Goal: Use online tool/utility: Use online tool/utility

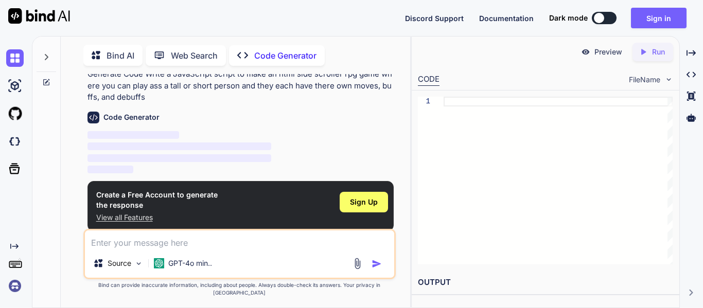
scroll to position [4, 0]
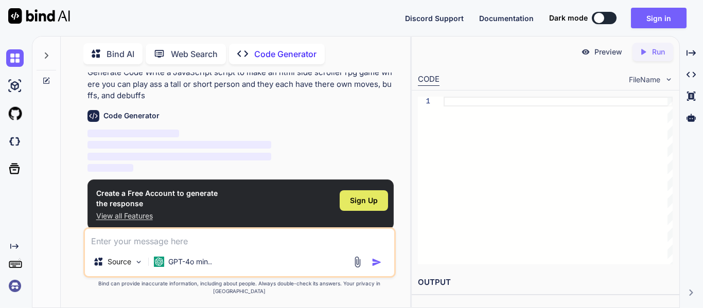
click at [355, 202] on span "Sign Up" at bounding box center [364, 201] width 28 height 10
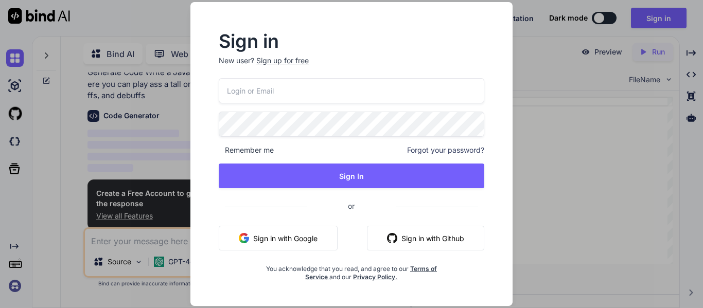
click at [317, 238] on button "Sign in with Google" at bounding box center [278, 238] width 119 height 25
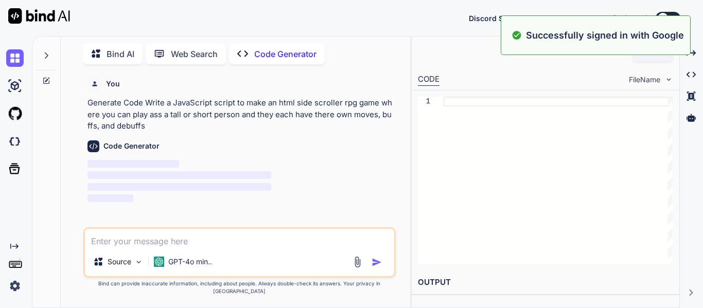
scroll to position [0, 0]
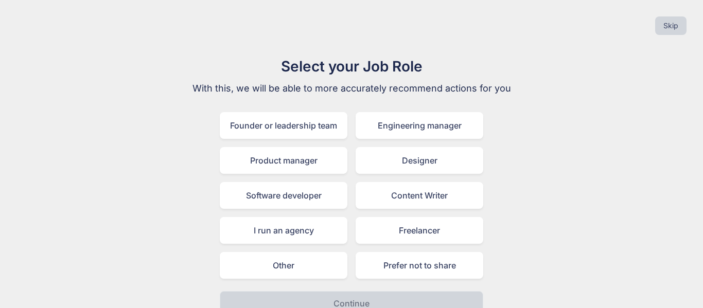
scroll to position [16, 0]
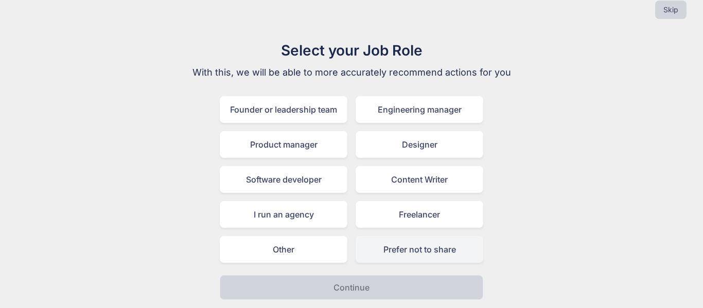
click at [410, 252] on div "Prefer not to share" at bounding box center [420, 249] width 128 height 27
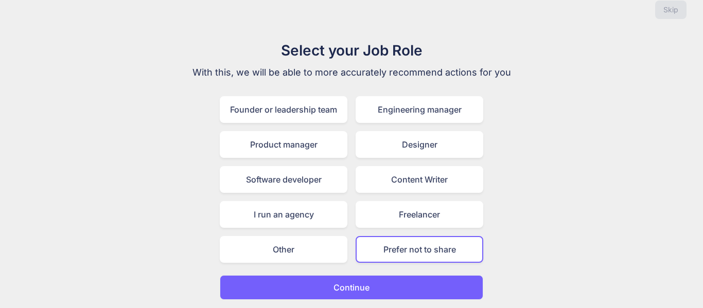
click at [367, 287] on p "Continue" at bounding box center [352, 288] width 36 height 12
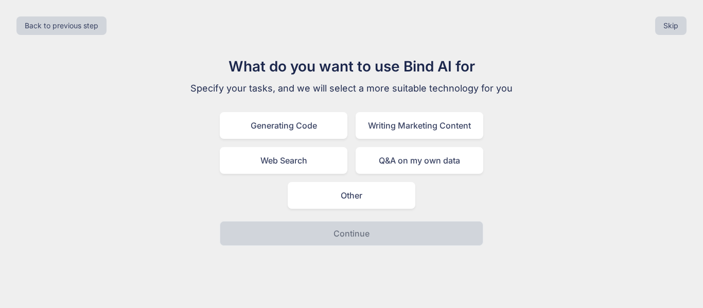
scroll to position [0, 0]
click at [342, 207] on div "Other" at bounding box center [352, 195] width 128 height 27
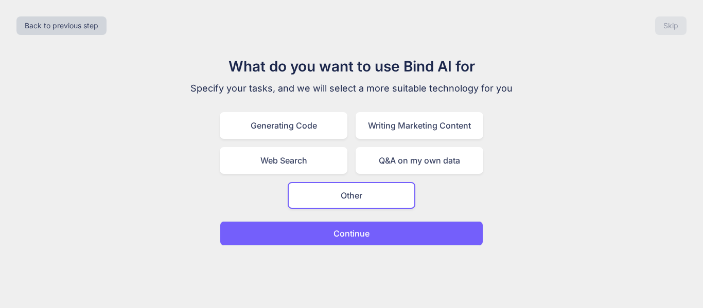
click at [340, 239] on p "Continue" at bounding box center [352, 234] width 36 height 12
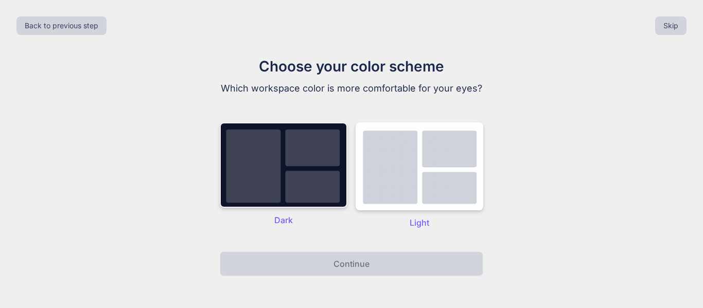
click at [333, 186] on img at bounding box center [284, 165] width 128 height 85
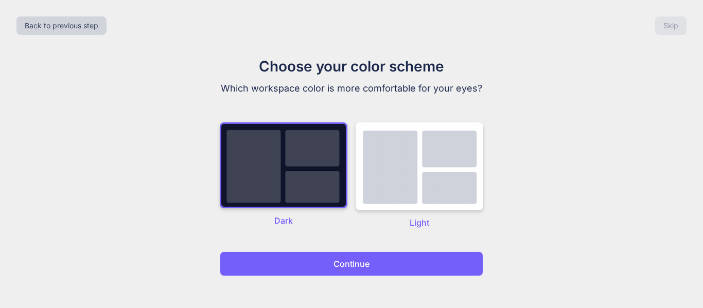
click at [340, 262] on p "Continue" at bounding box center [352, 264] width 36 height 12
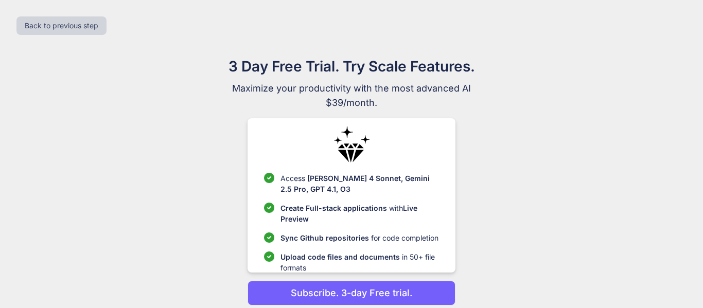
scroll to position [41, 0]
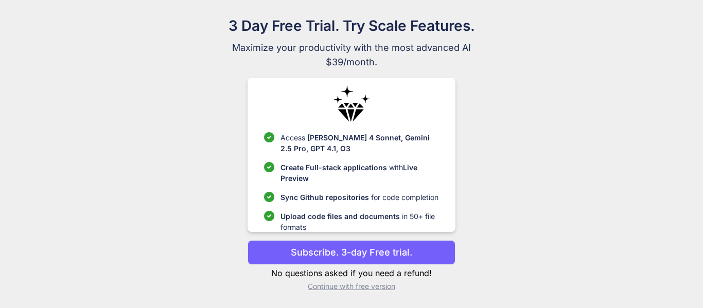
click at [356, 291] on p "Continue with free version" at bounding box center [351, 287] width 207 height 10
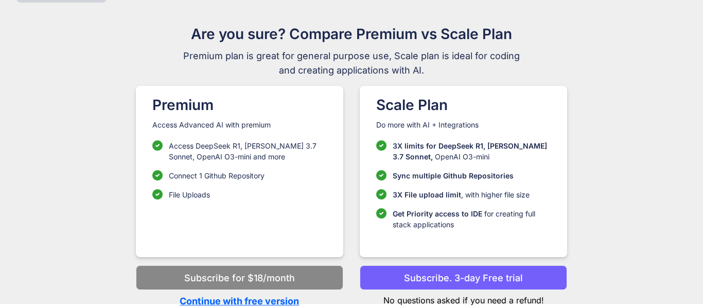
scroll to position [32, 0]
click at [276, 302] on p "Continue with free version" at bounding box center [239, 301] width 207 height 14
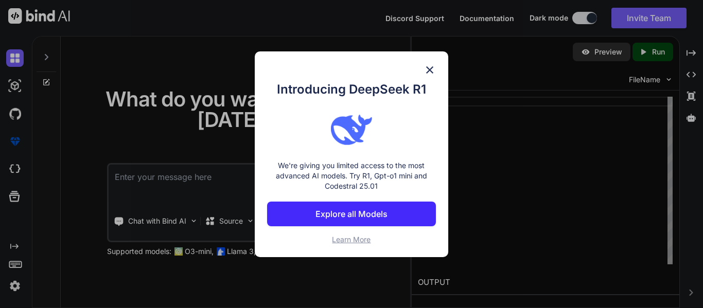
click at [426, 62] on div "Introducing DeepSeek R1 We're giving you limited access to the most advanced AI…" at bounding box center [352, 154] width 194 height 206
click at [428, 68] on img at bounding box center [430, 70] width 12 height 12
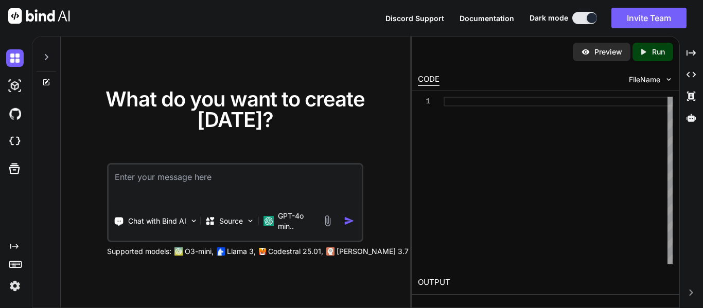
click at [192, 180] on textarea at bounding box center [235, 184] width 253 height 38
paste textarea "make an html side scroller rpg game where you can play ass a tall or short pers…"
type textarea "x"
type textarea "make an html side scroller rpg game where you can play ass a tall or short pers…"
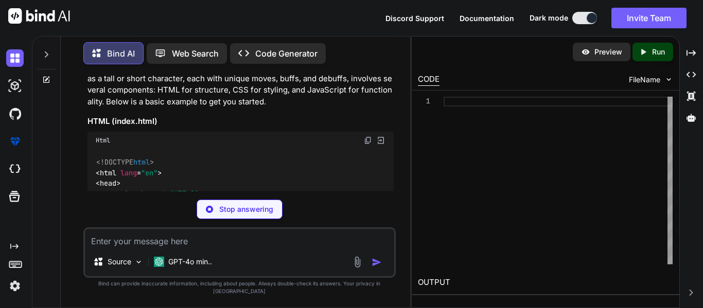
scroll to position [86, 0]
click at [369, 142] on img at bounding box center [368, 139] width 8 height 8
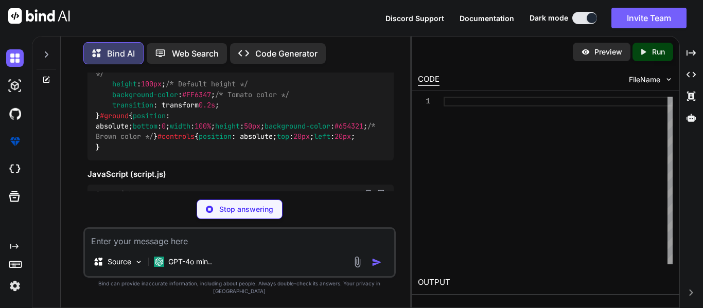
scroll to position [397, 0]
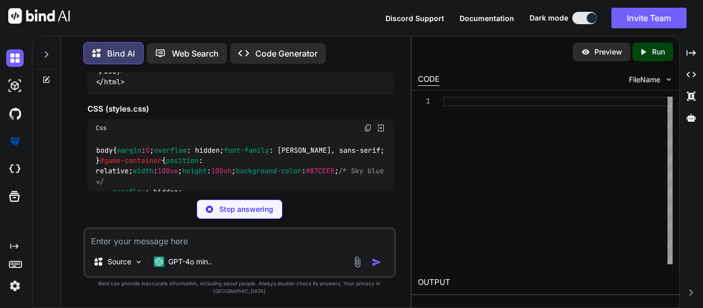
type textarea "x"
type textarea "<script src="script.js"></script> </body> </html>"
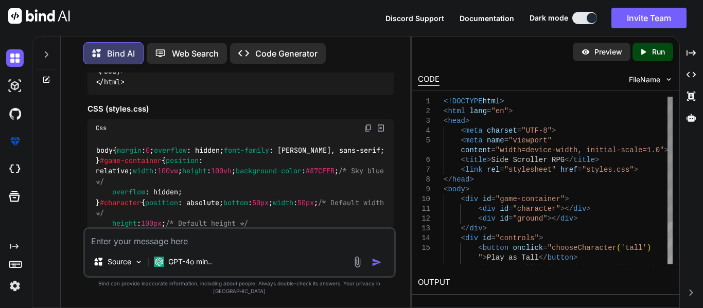
type textarea "x"
click at [365, 130] on img at bounding box center [368, 128] width 8 height 8
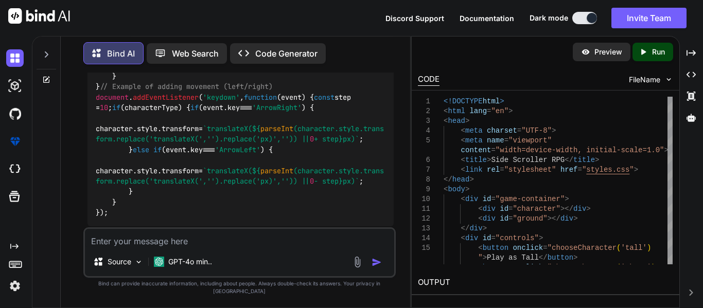
scroll to position [820, 0]
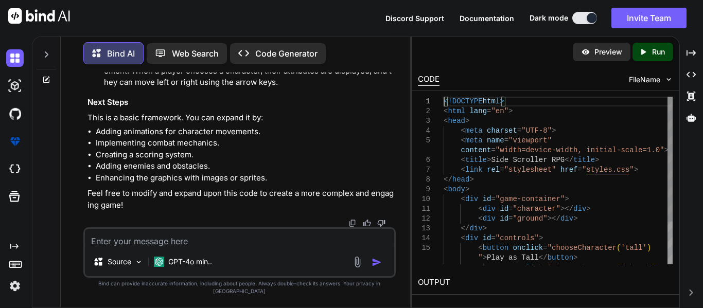
scroll to position [0, 0]
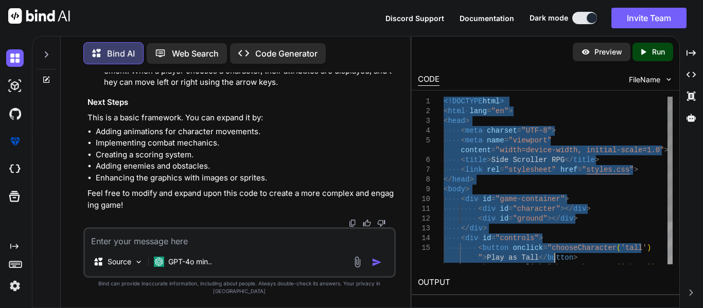
type textarea "<!DOCTYPE html> <html lang="en"> <head> <meta charset="UTF-8"> <meta name="view…"
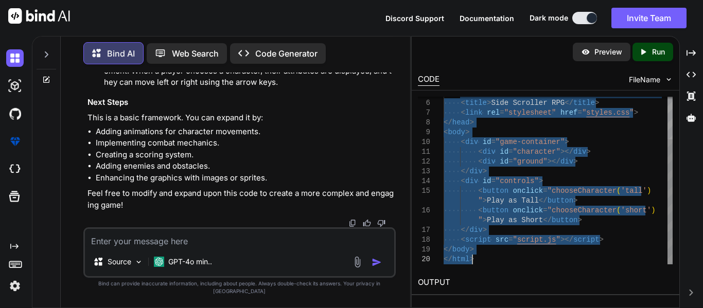
drag, startPoint x: 445, startPoint y: 105, endPoint x: 594, endPoint y: 292, distance: 240.0
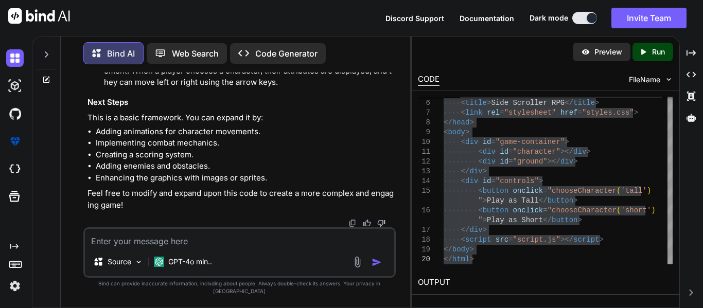
click at [128, 257] on div "Source GPT-4o min.." at bounding box center [239, 253] width 312 height 50
click at [126, 248] on textarea at bounding box center [239, 238] width 309 height 19
type textarea "x"
type textarea "m"
type textarea "x"
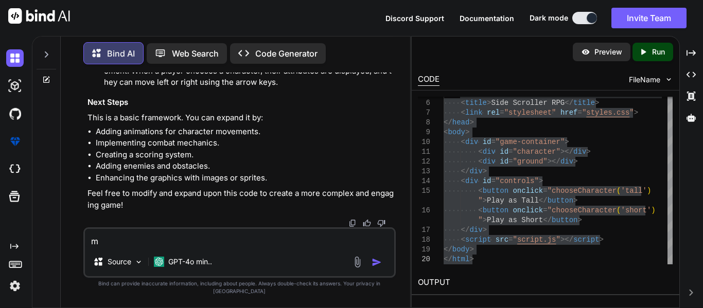
type textarea "ma"
type textarea "x"
type textarea "mak"
type textarea "x"
type textarea "make"
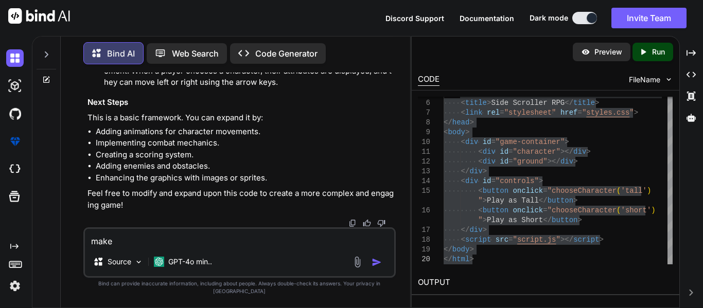
type textarea "x"
type textarea "make"
type textarea "x"
type textarea "make i"
type textarea "x"
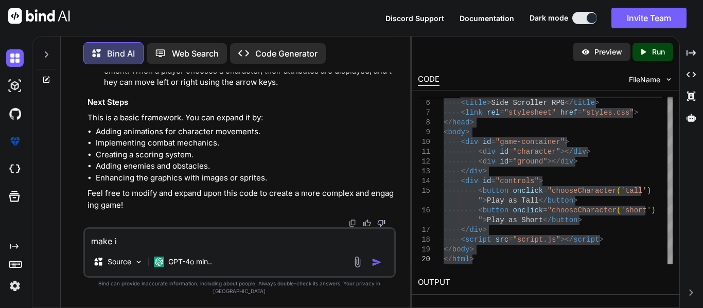
type textarea "make it"
type textarea "x"
type textarea "make it"
type textarea "x"
type textarea "make it 1"
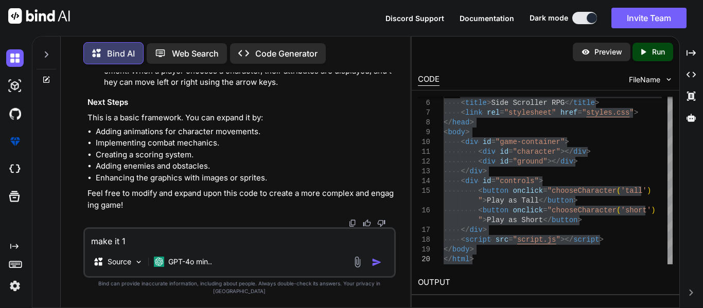
type textarea "x"
type textarea "make it 1"
type textarea "x"
type textarea "make it 1 b"
type textarea "x"
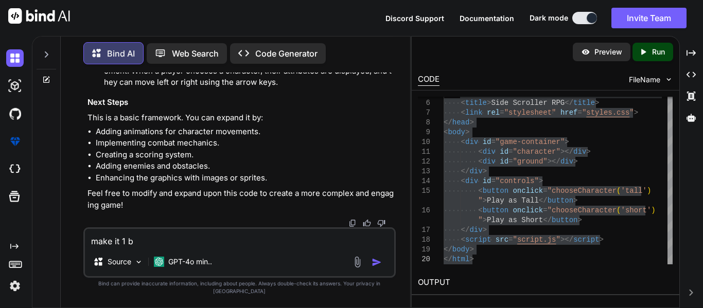
type textarea "make it 1 bl"
type textarea "x"
type textarea "make it 1 blo"
type textarea "x"
type textarea "make it 1 bloc"
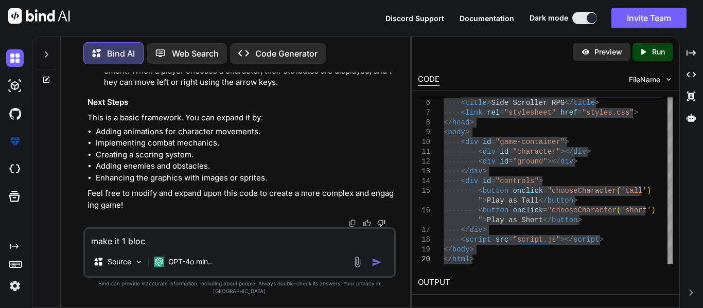
type textarea "x"
type textarea "make it 1 block"
type textarea "x"
type textarea "make it 1 block"
type textarea "x"
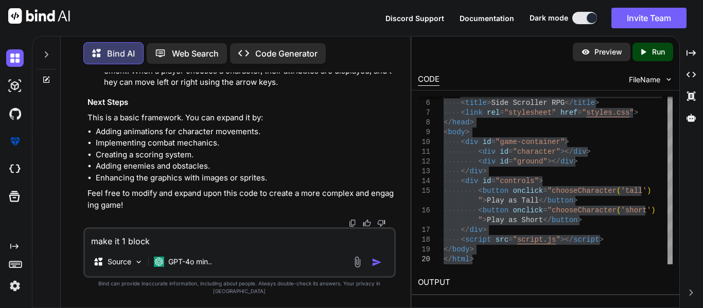
type textarea "make it 1 block o"
type textarea "x"
type textarea "make it 1 block of"
type textarea "x"
type textarea "make it 1 block of"
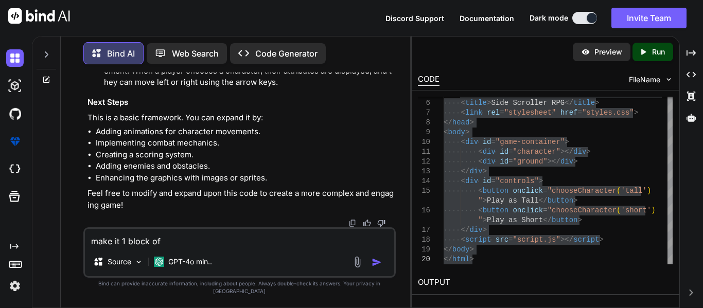
type textarea "x"
type textarea "make it 1 block of c"
type textarea "x"
type textarea "make it 1 block of co"
type textarea "x"
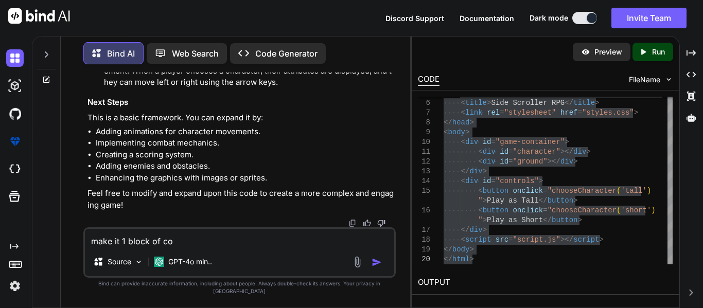
type textarea "make it 1 block of cod"
type textarea "x"
type textarea "make it 1 block of code"
type textarea "x"
type textarea "make it 1 block of code"
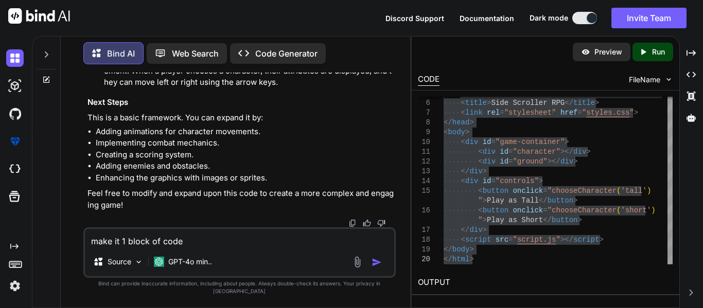
type textarea "x"
type textarea "make it 1 block of code t"
type textarea "x"
type textarea "make it 1 block of code th"
type textarea "x"
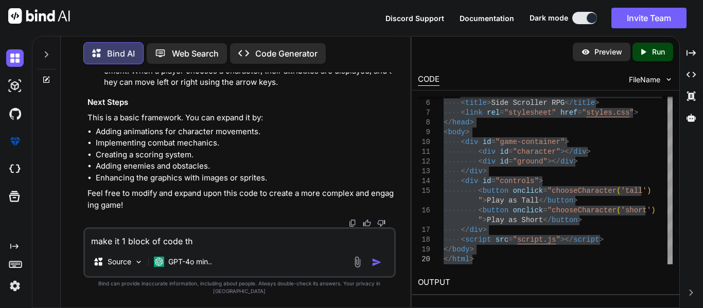
type textarea "make it 1 block of code tha"
type textarea "x"
type textarea "make it 1 block of code that"
type textarea "x"
type textarea "make it 1 block of code that"
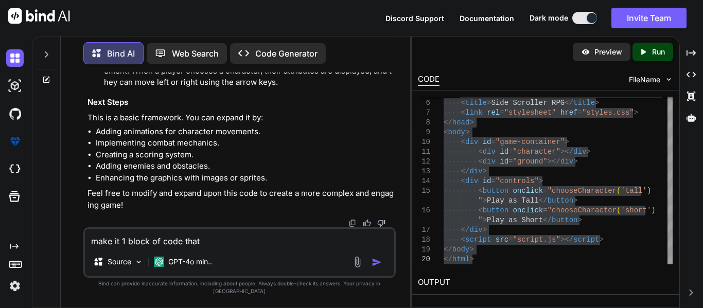
type textarea "x"
type textarea "make it 1 block of code that a"
type textarea "x"
type textarea "make it 1 block of code that ac"
type textarea "x"
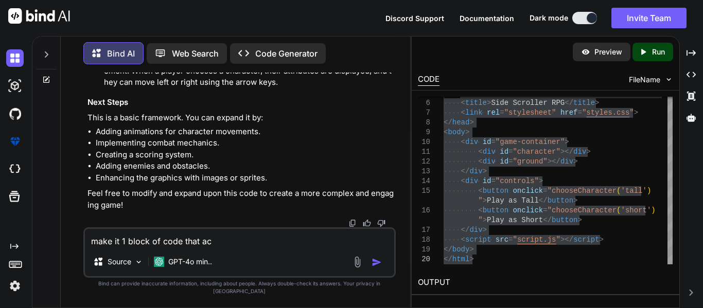
type textarea "make it 1 block of code that acc"
type textarea "x"
type textarea "make it 1 block of code that accu"
type textarea "x"
type textarea "make it 1 block of code that accua"
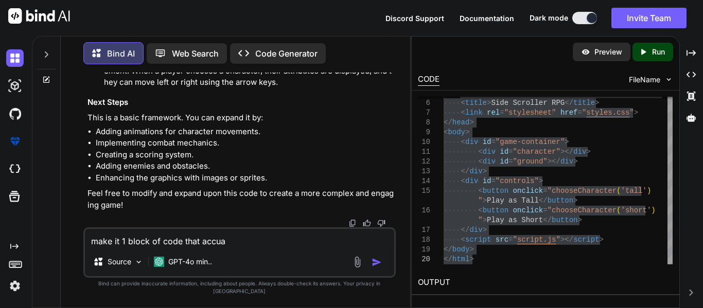
type textarea "x"
type textarea "make it 1 block of code that accual"
type textarea "x"
type textarea "make it 1 block of code that accuall"
type textarea "x"
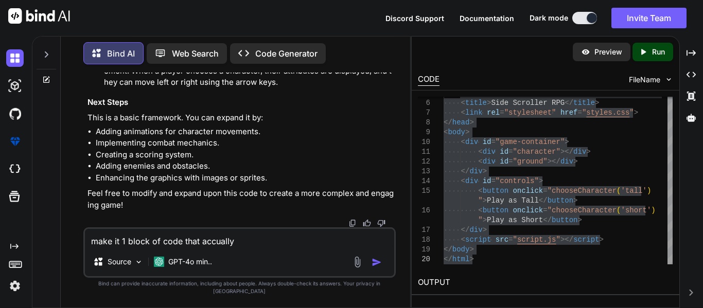
type textarea "make it 1 block of code that"
type textarea "x"
type textarea "make it 1 block of code that actually"
type textarea "x"
type textarea "make it 1 block of code that actually w"
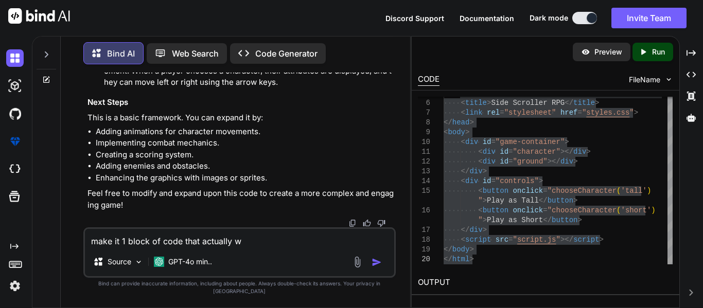
type textarea "x"
type textarea "make it 1 block of code that actually wo"
type textarea "x"
type textarea "make it 1 block of code that actually wor"
type textarea "x"
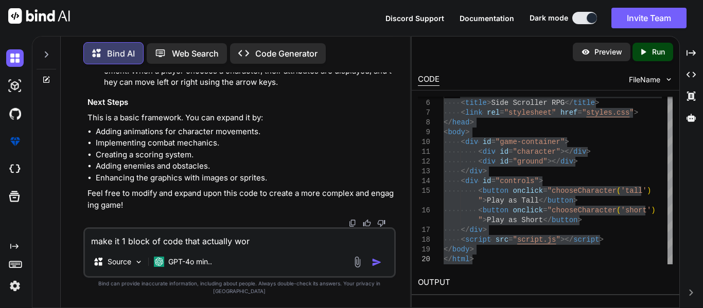
type textarea "make it 1 block of code that actually work"
type textarea "x"
type textarea "make it 1 block of code that actually works"
type textarea "x"
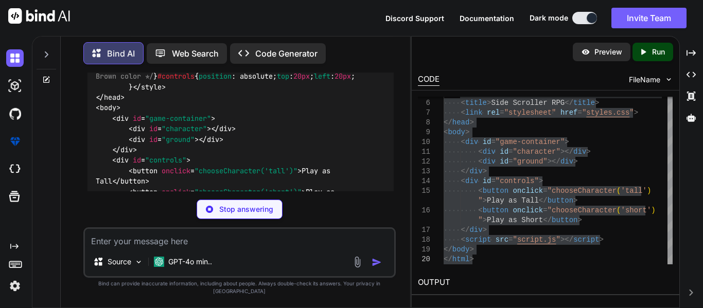
scroll to position [1572, 0]
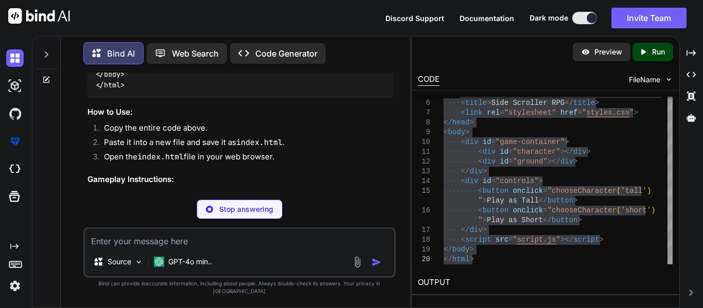
type textarea "x"
type textarea "character.style.transform = `translateX(${currentTransform - step}px)`; } } });…"
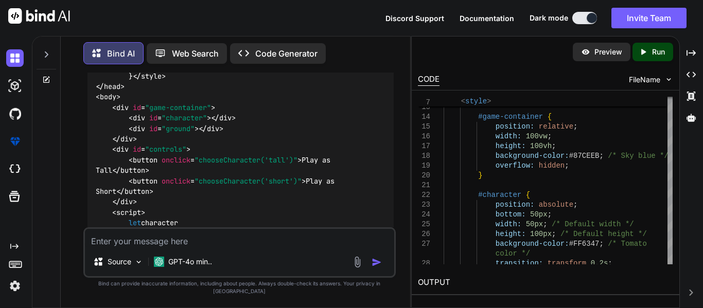
scroll to position [1581, 0]
